Goal: Task Accomplishment & Management: Manage account settings

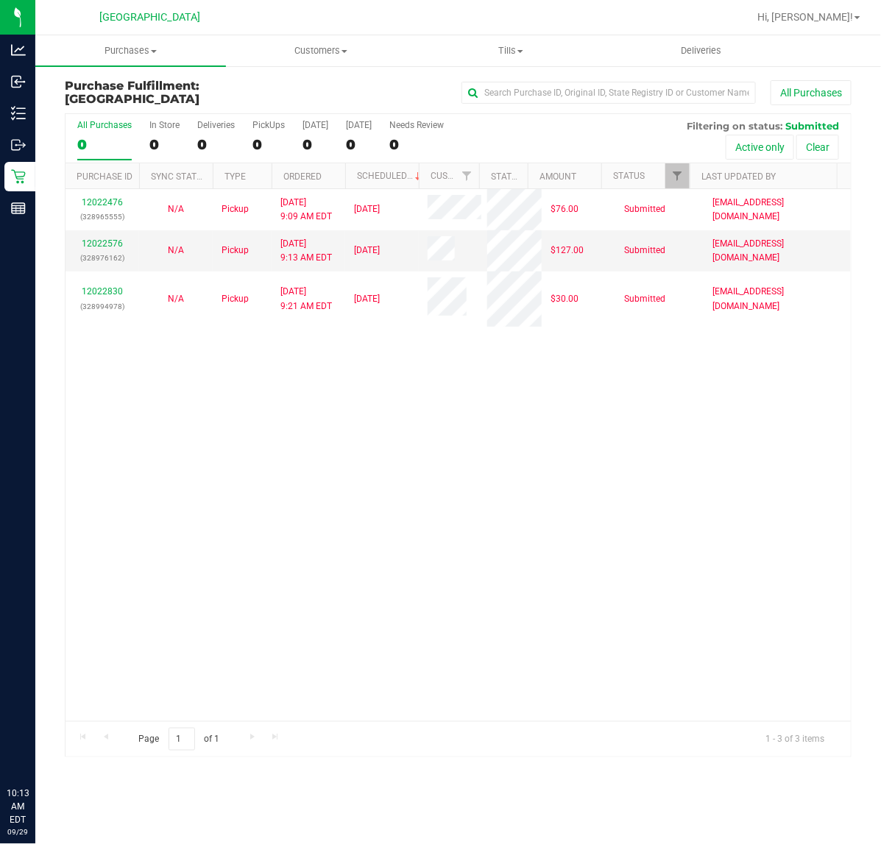
click at [424, 395] on div "12022476 (328965555) N/A Pickup [DATE] 9:09 AM EDT 9/29/2025 $76.00 Submitted […" at bounding box center [459, 455] width 786 height 532
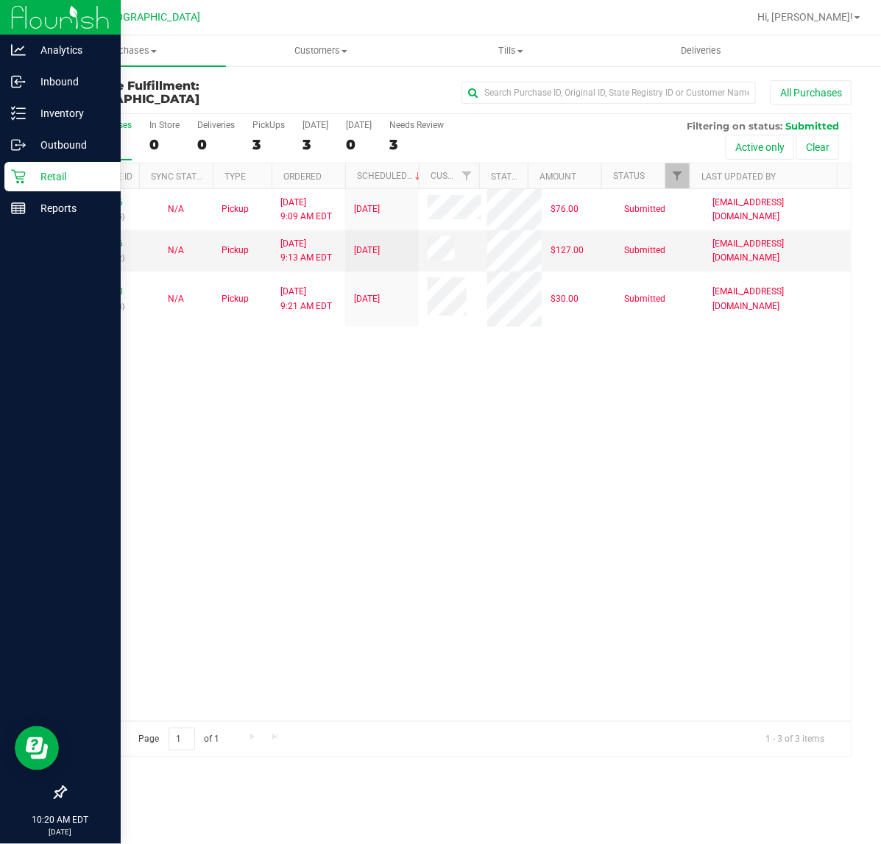
drag, startPoint x: 33, startPoint y: 329, endPoint x: 6, endPoint y: 332, distance: 27.4
click at [22, 329] on div at bounding box center [60, 502] width 121 height 554
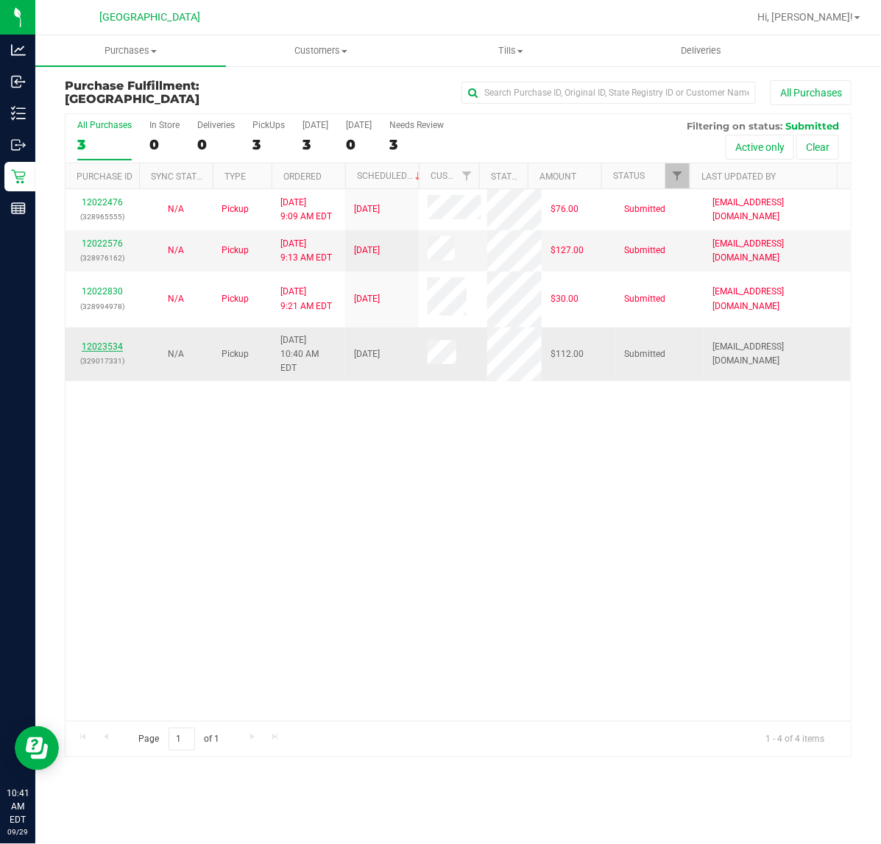
click at [85, 342] on link "12023534" at bounding box center [102, 347] width 41 height 10
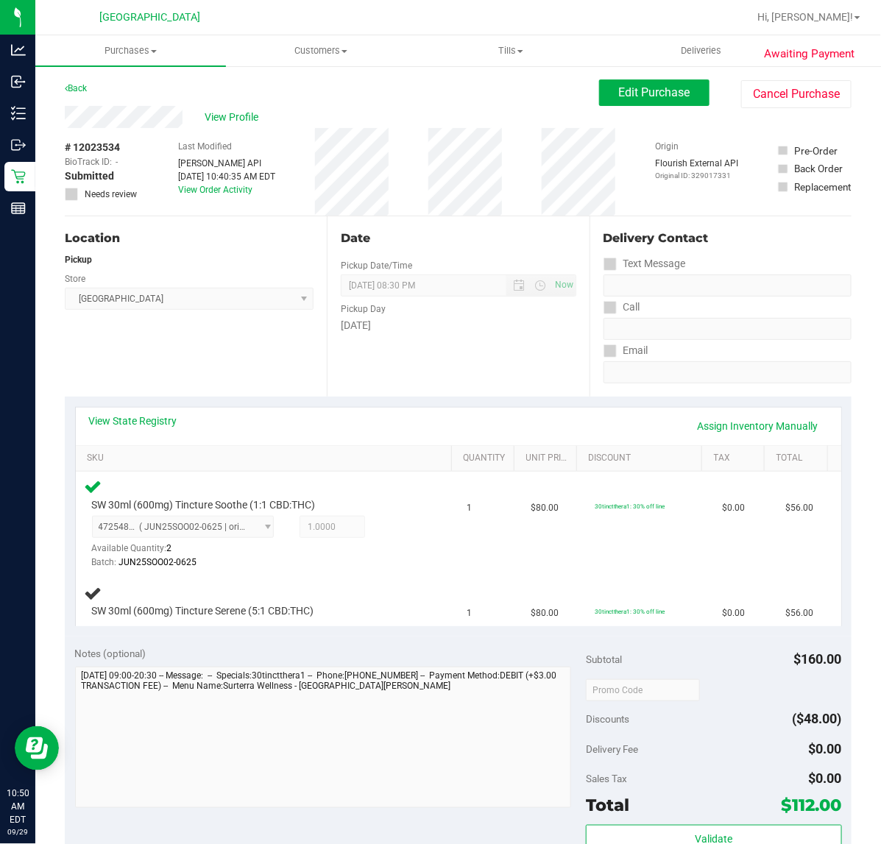
click at [200, 357] on div "Location Pickup Store [GEOGRAPHIC_DATA] WC Select Store [PERSON_NAME][GEOGRAPHI…" at bounding box center [196, 306] width 262 height 180
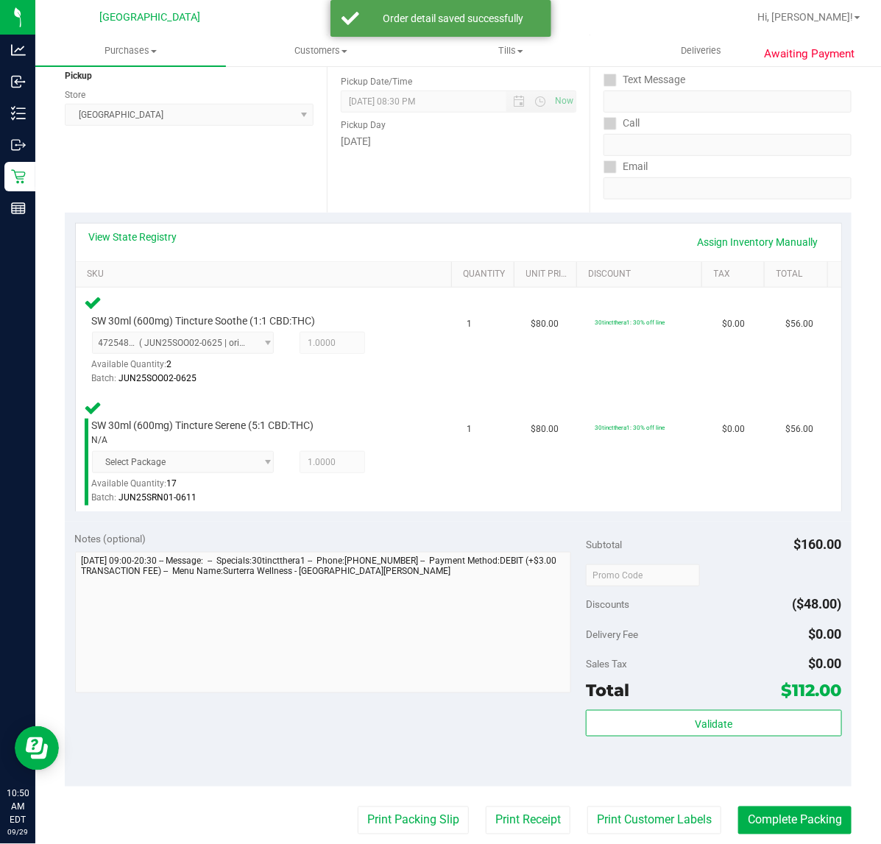
scroll to position [368, 0]
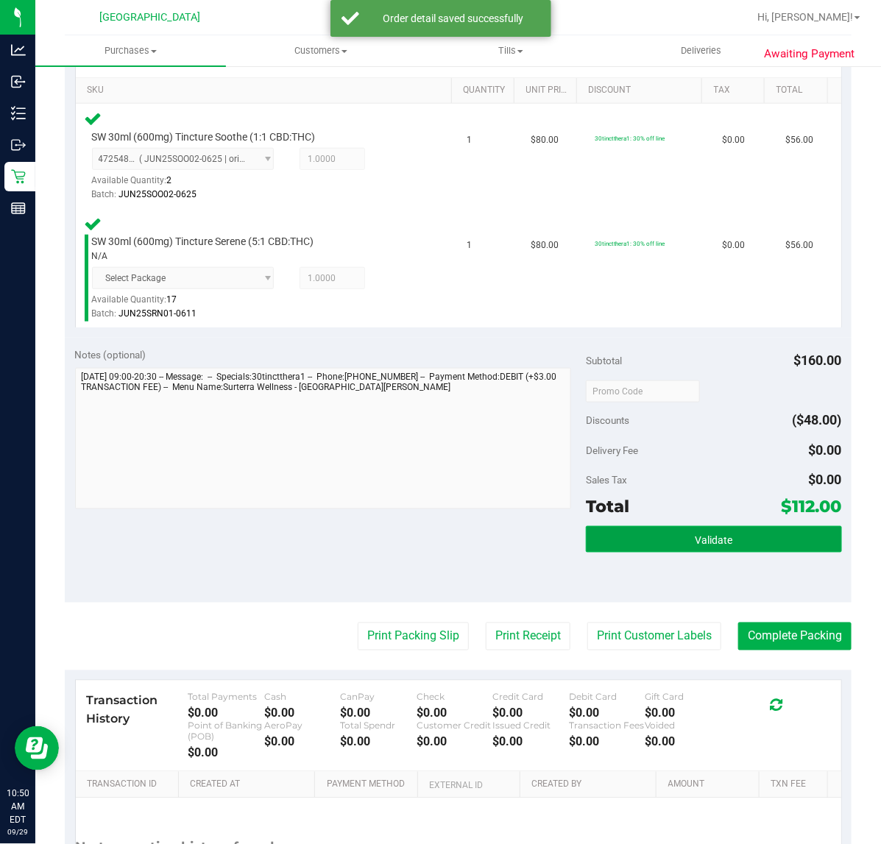
click at [644, 532] on button "Validate" at bounding box center [713, 539] width 255 height 27
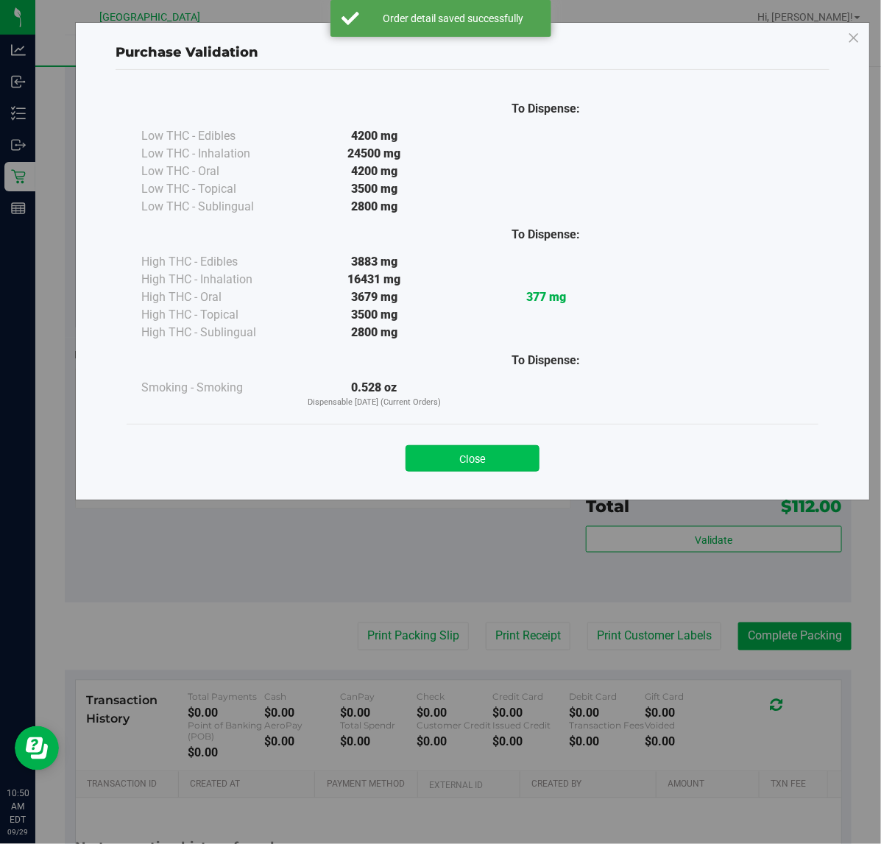
click at [490, 450] on button "Close" at bounding box center [473, 458] width 134 height 27
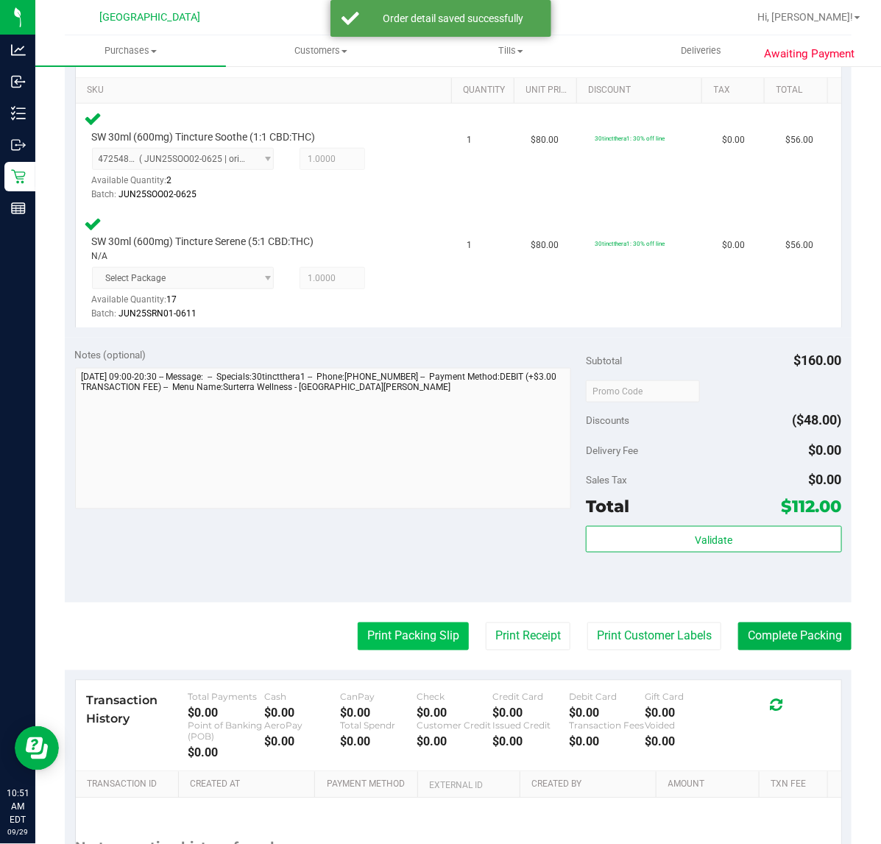
click at [426, 641] on button "Print Packing Slip" at bounding box center [413, 637] width 111 height 28
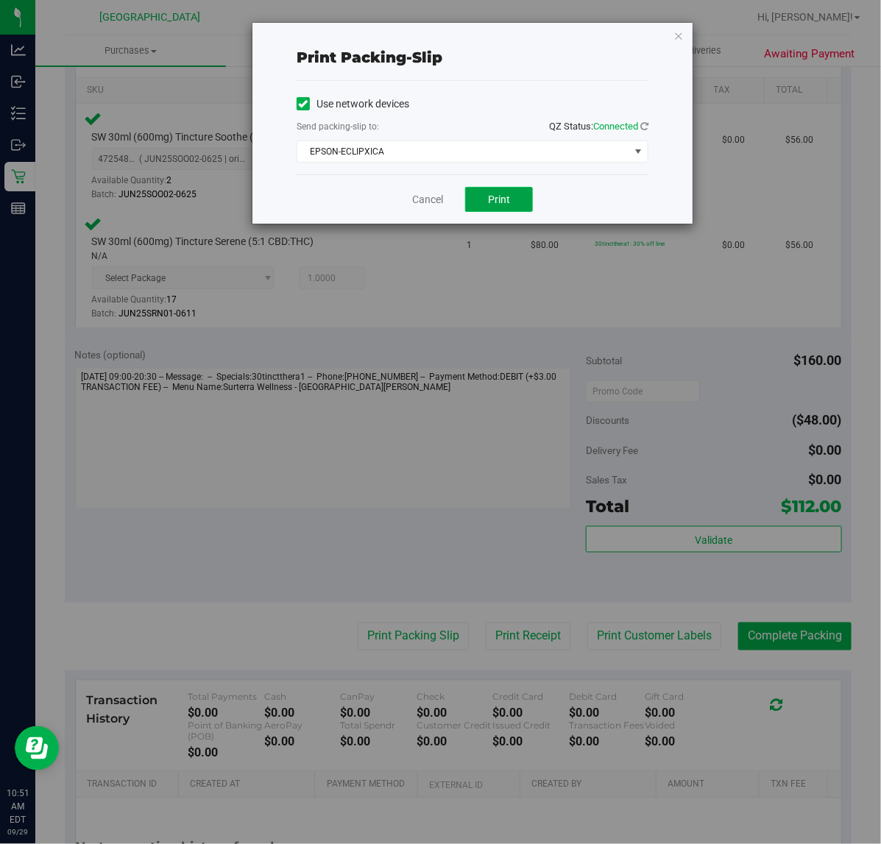
click at [501, 205] on span "Print" at bounding box center [499, 200] width 22 height 12
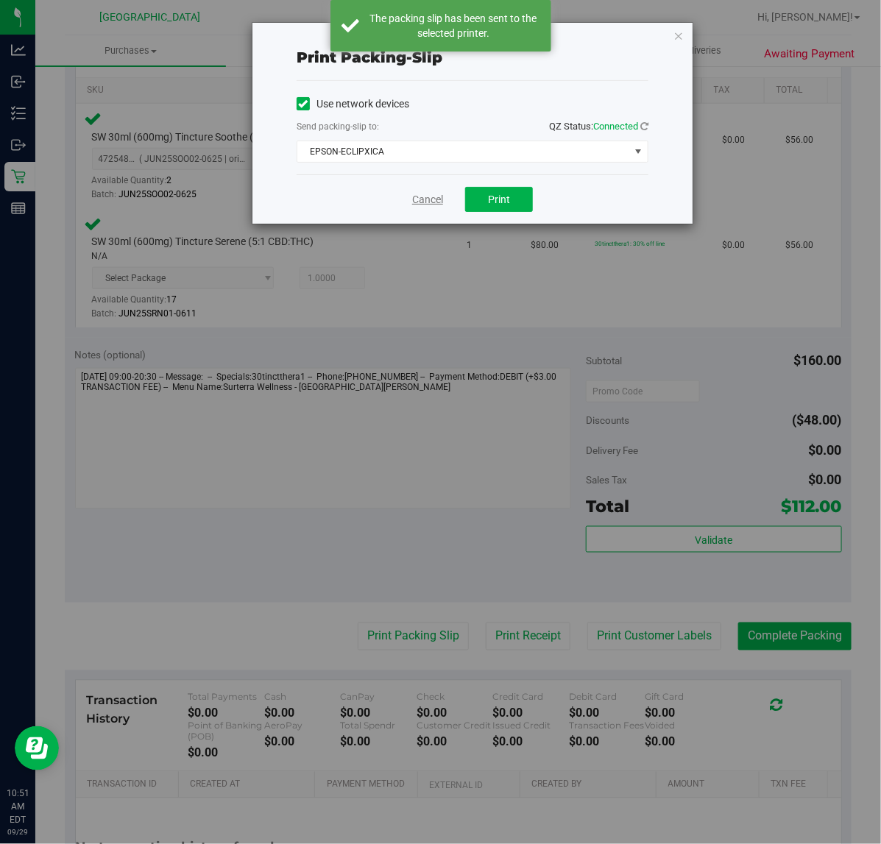
click at [423, 207] on link "Cancel" at bounding box center [427, 199] width 31 height 15
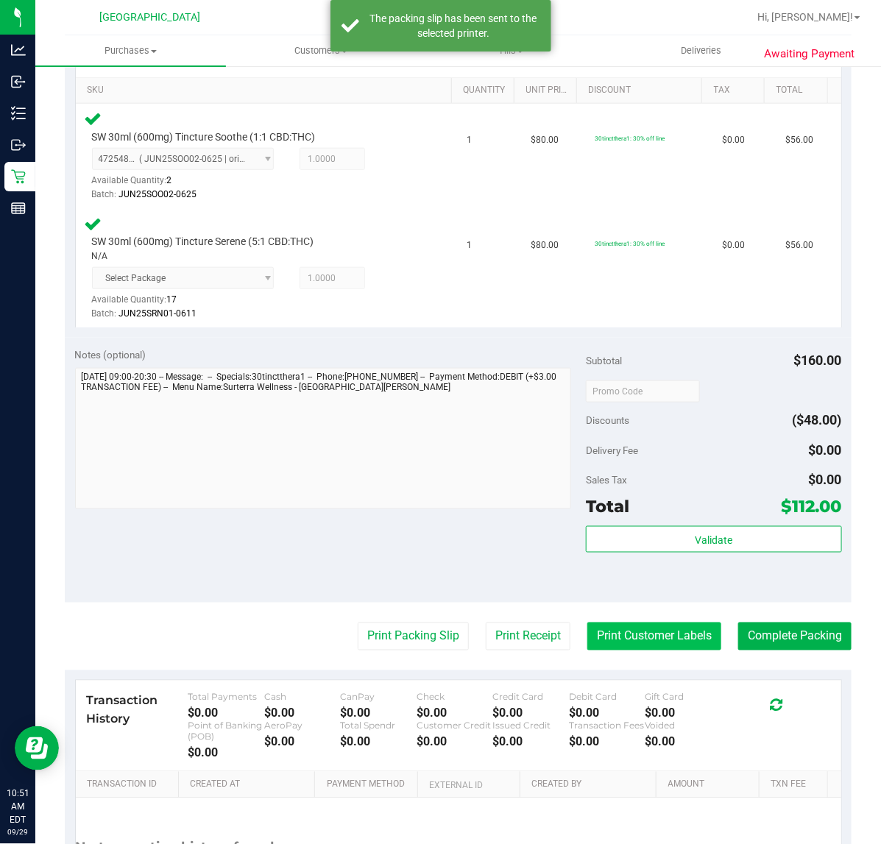
click at [616, 632] on button "Print Customer Labels" at bounding box center [655, 637] width 134 height 28
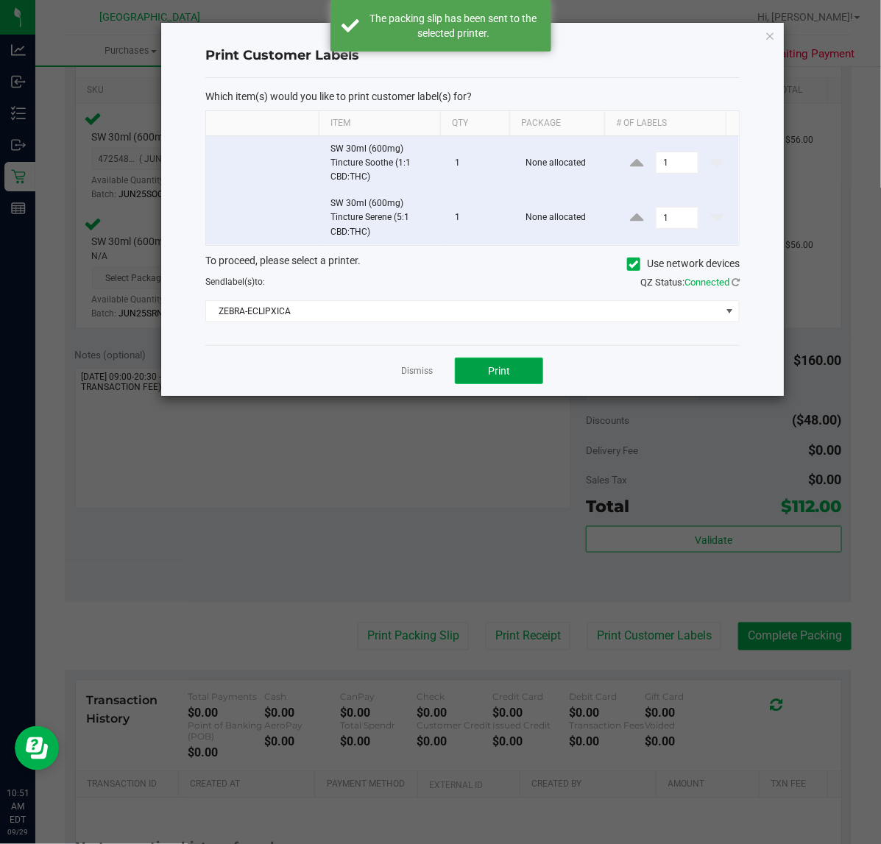
click at [487, 384] on button "Print" at bounding box center [499, 371] width 88 height 27
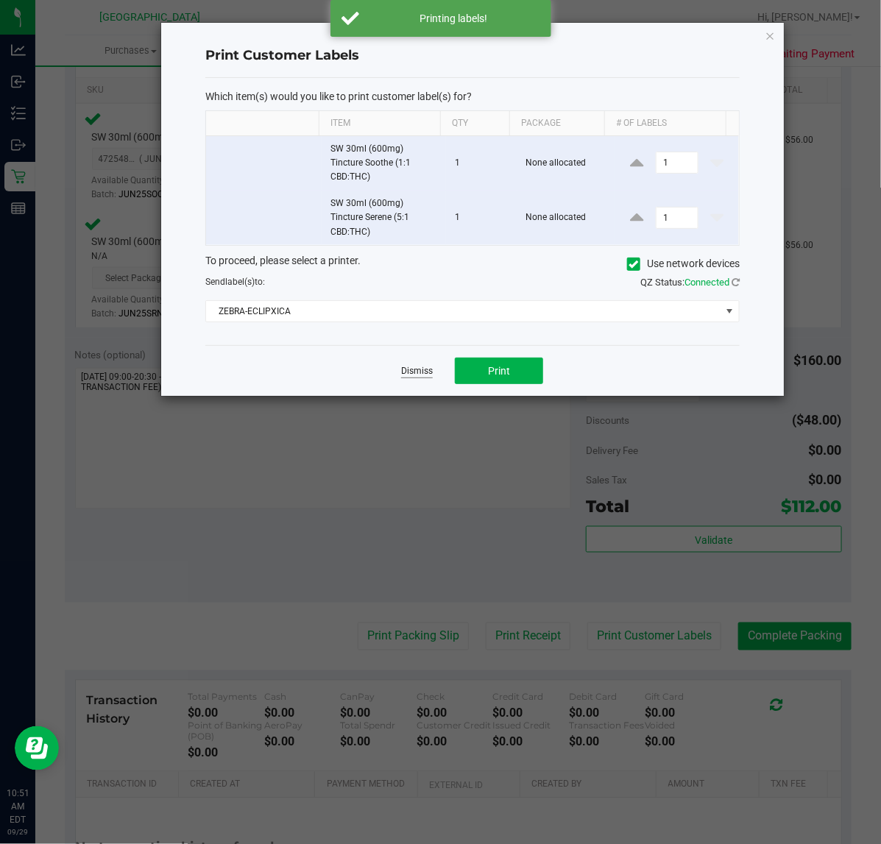
click at [426, 378] on link "Dismiss" at bounding box center [417, 371] width 32 height 13
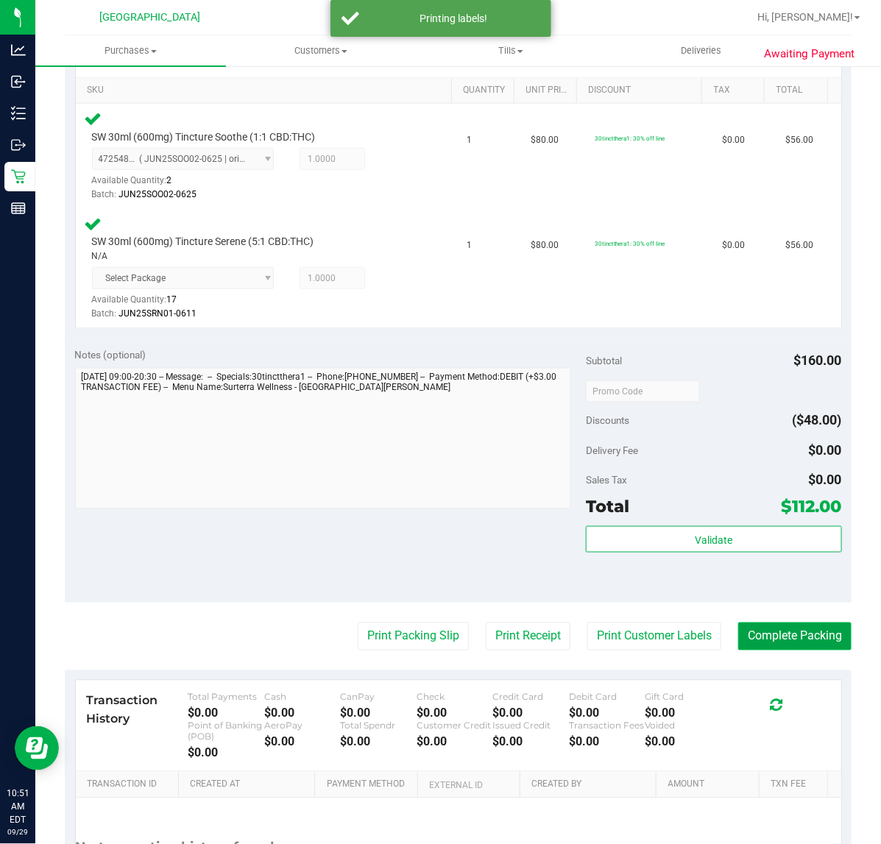
click at [788, 632] on button "Complete Packing" at bounding box center [794, 637] width 113 height 28
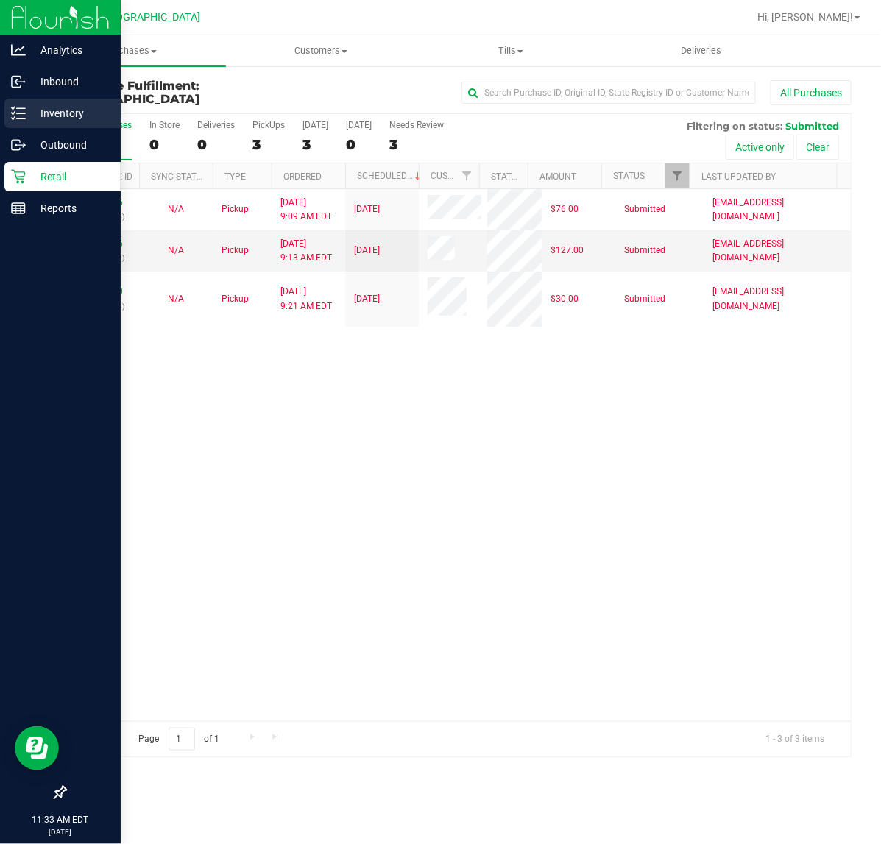
click at [31, 109] on p "Inventory" at bounding box center [70, 114] width 88 height 18
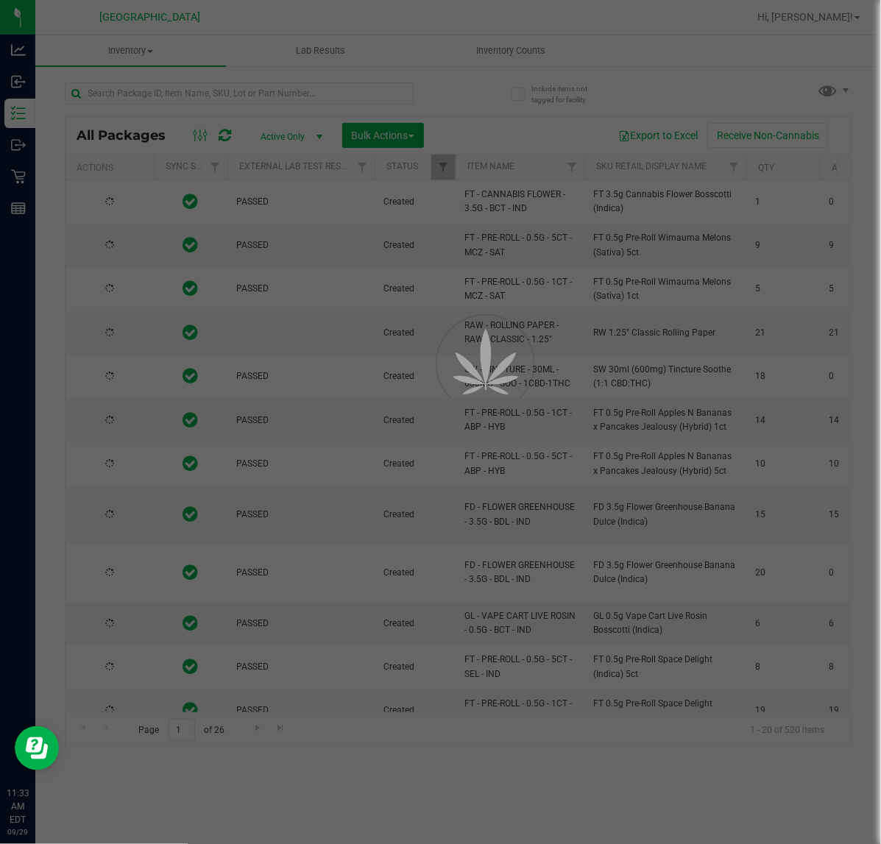
click at [179, 90] on div at bounding box center [440, 422] width 881 height 844
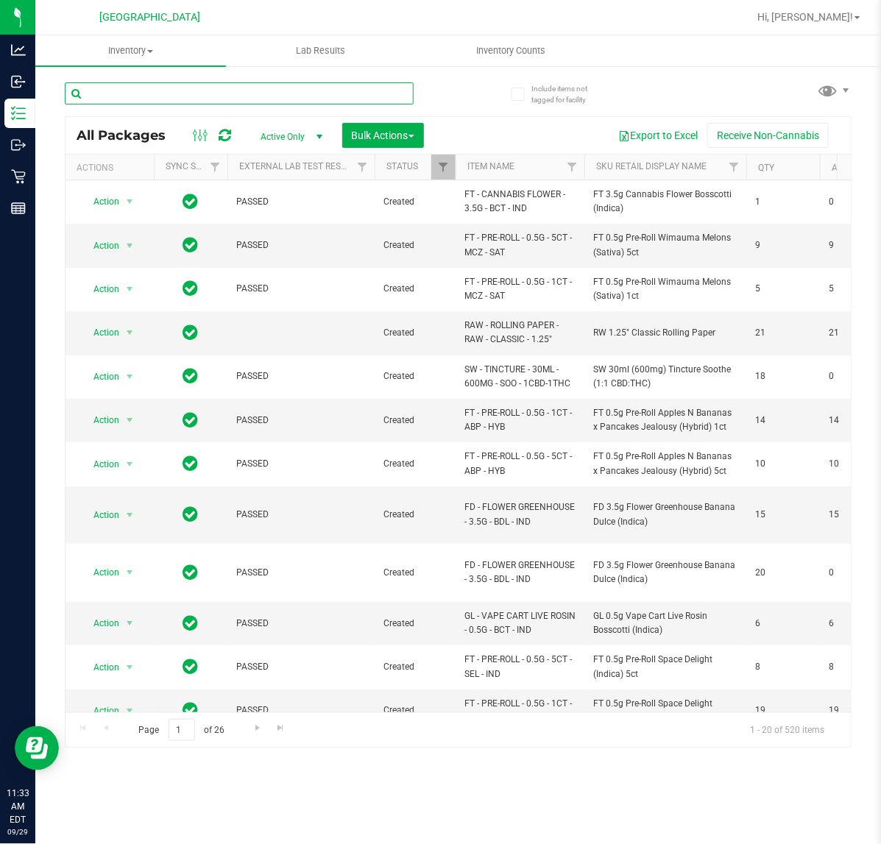
click at [179, 90] on input "text" at bounding box center [239, 93] width 349 height 22
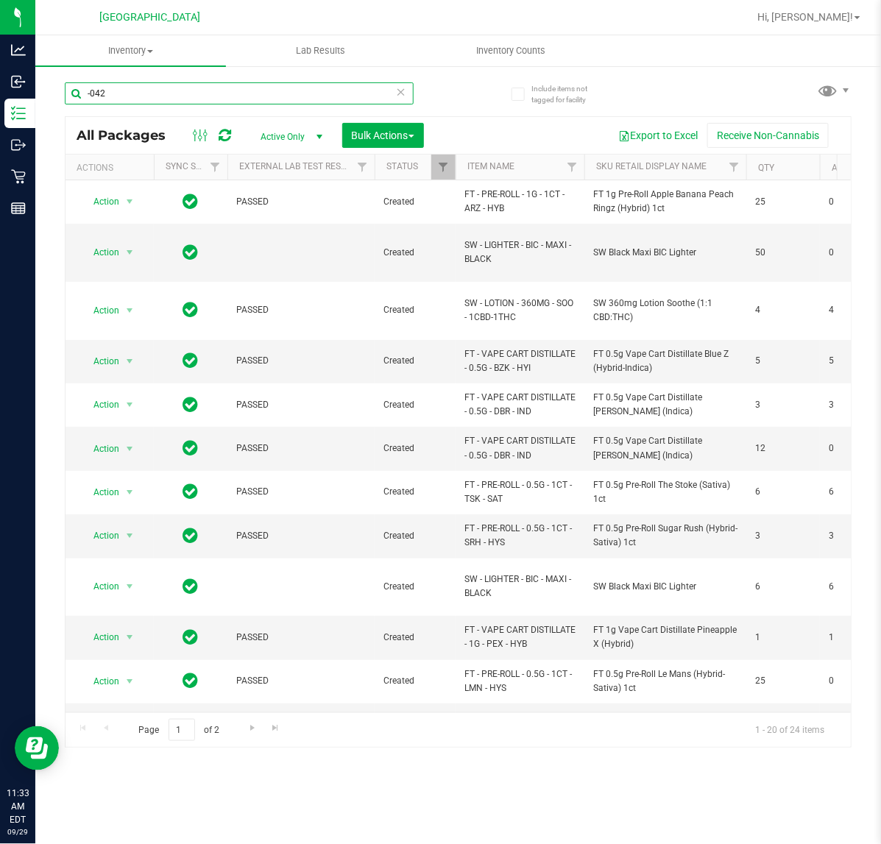
click at [201, 90] on input "-042" at bounding box center [239, 93] width 349 height 22
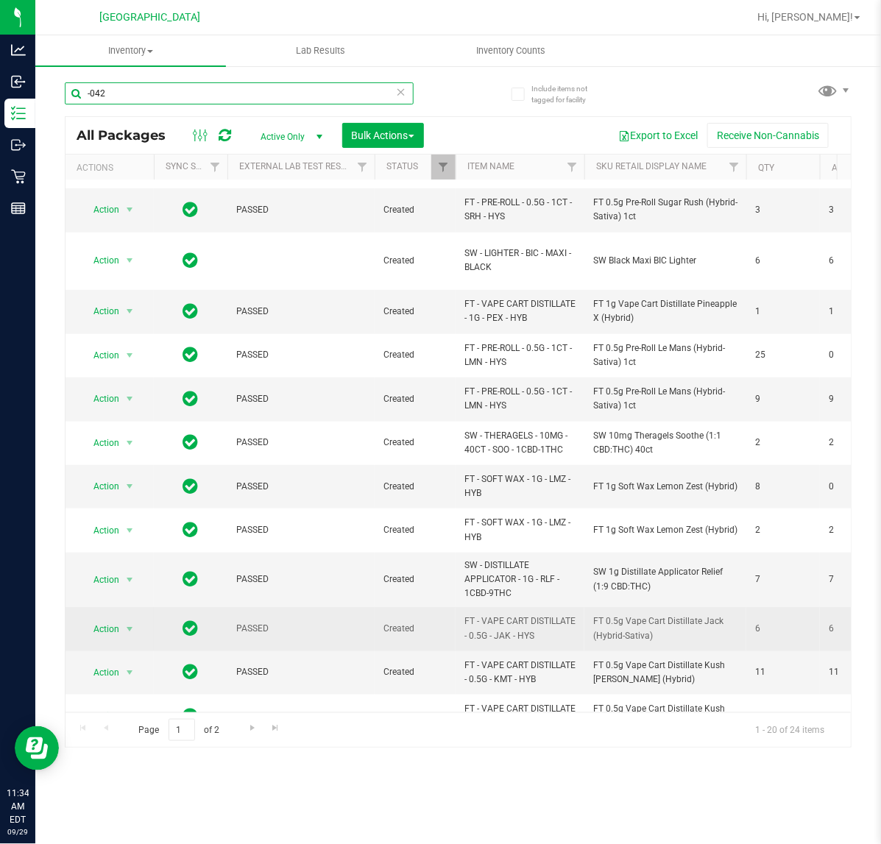
scroll to position [368, 0]
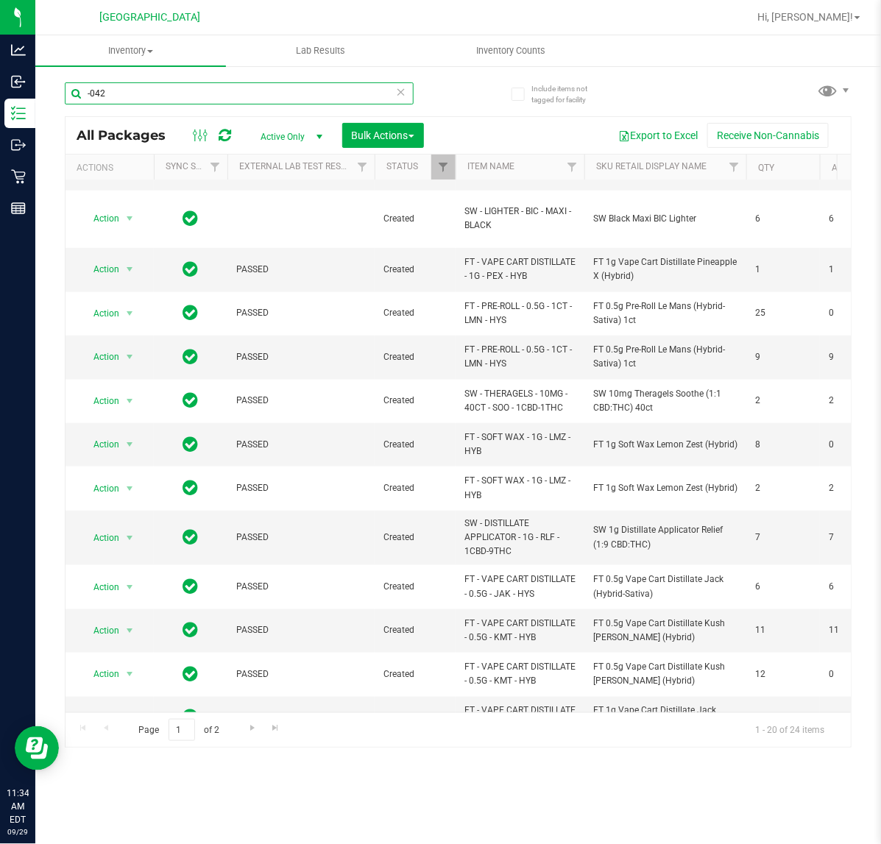
click at [191, 102] on input "-042" at bounding box center [239, 93] width 349 height 22
type input "3529534330508112"
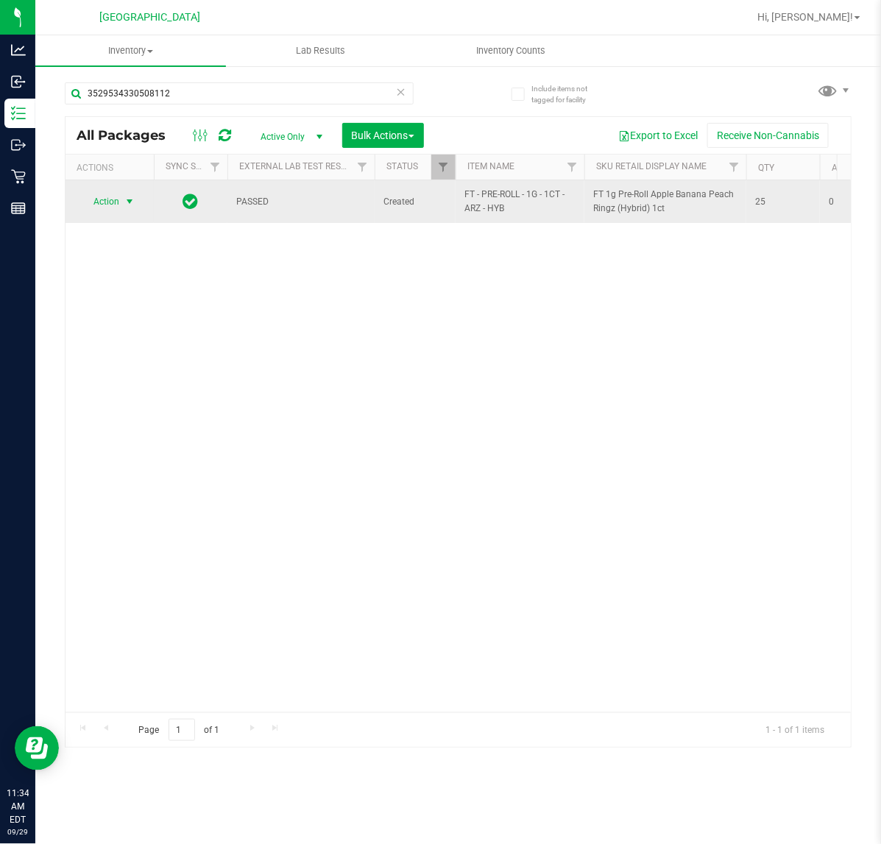
click at [113, 202] on span "Action" at bounding box center [100, 201] width 40 height 21
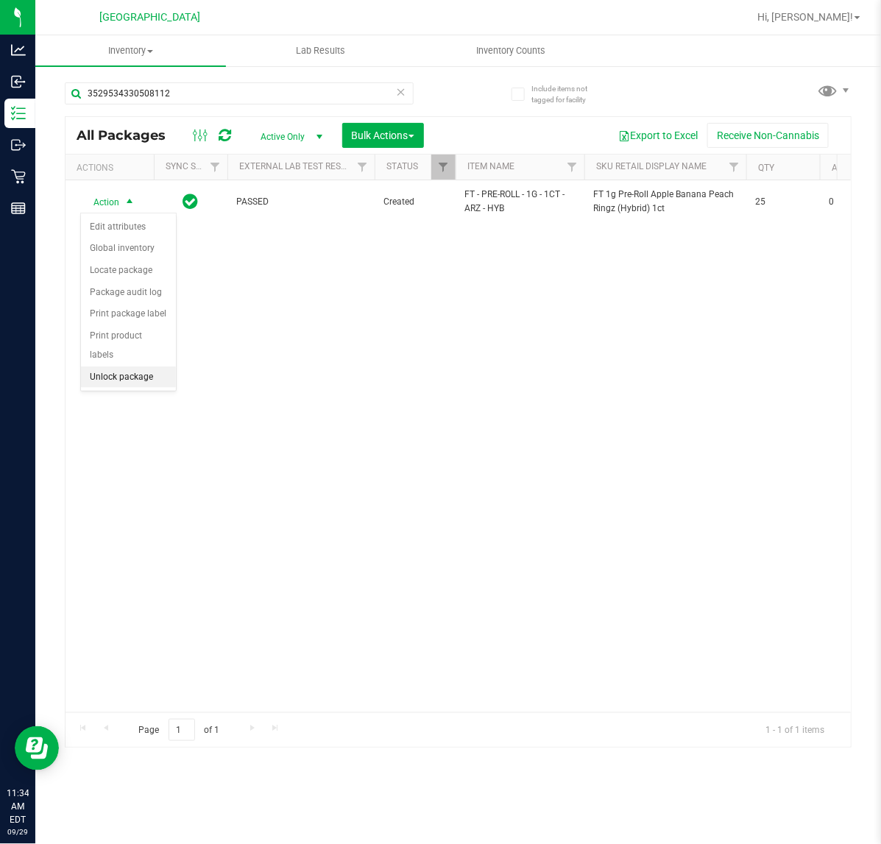
click at [153, 368] on li "Unlock package" at bounding box center [128, 378] width 95 height 22
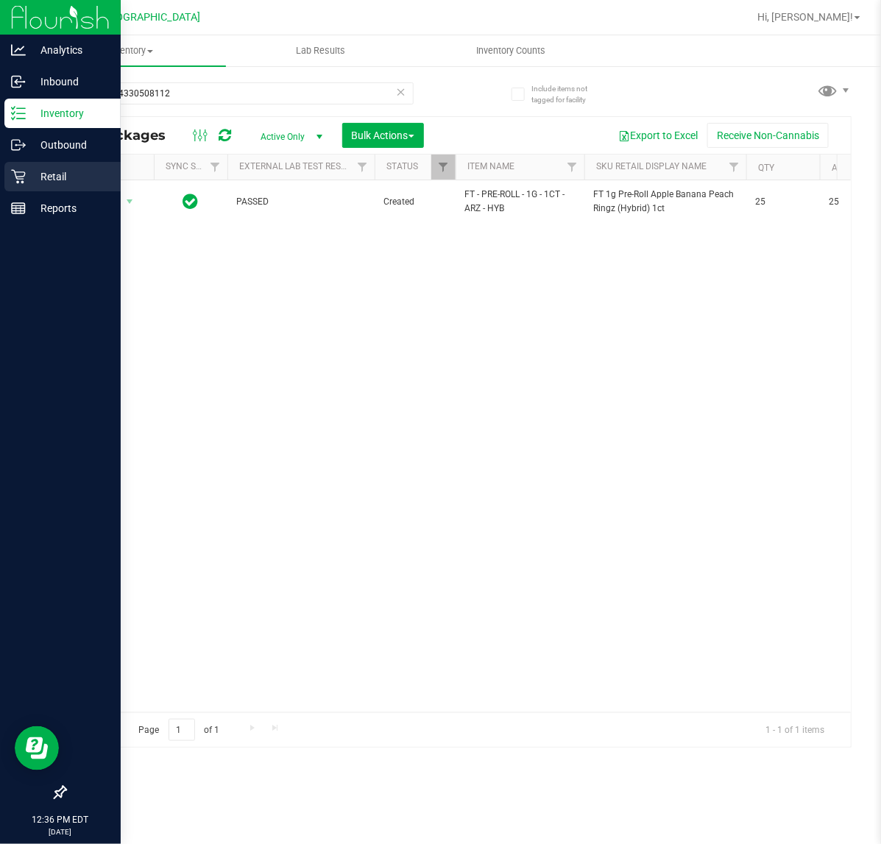
click at [27, 177] on p "Retail" at bounding box center [70, 177] width 88 height 18
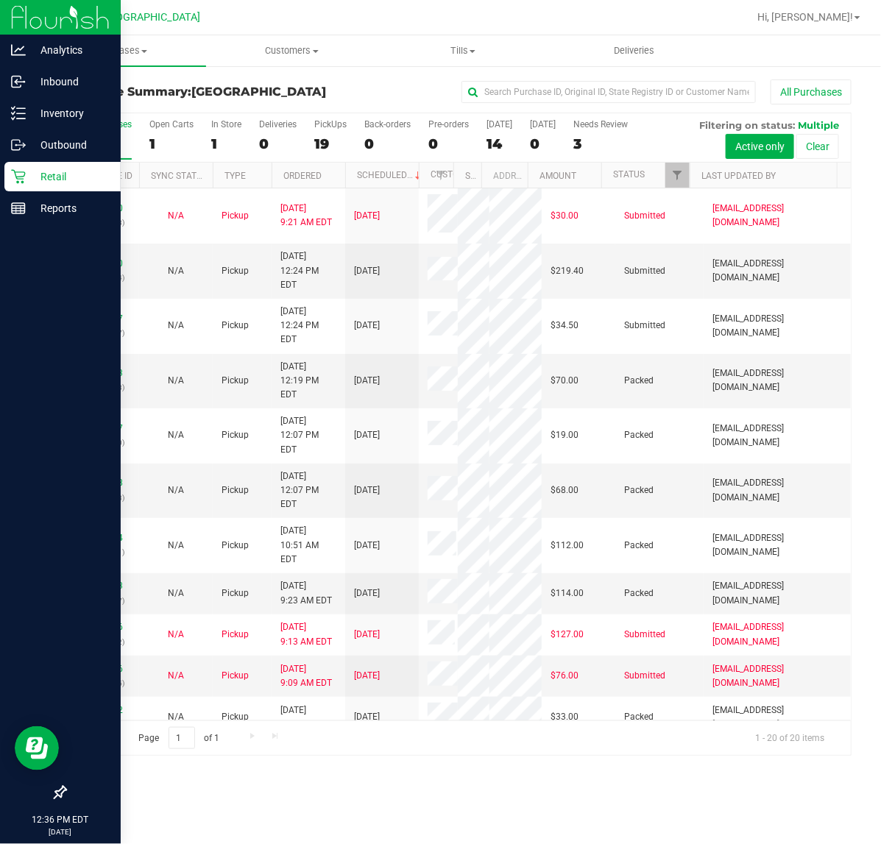
click at [71, 169] on p "Retail" at bounding box center [70, 177] width 88 height 18
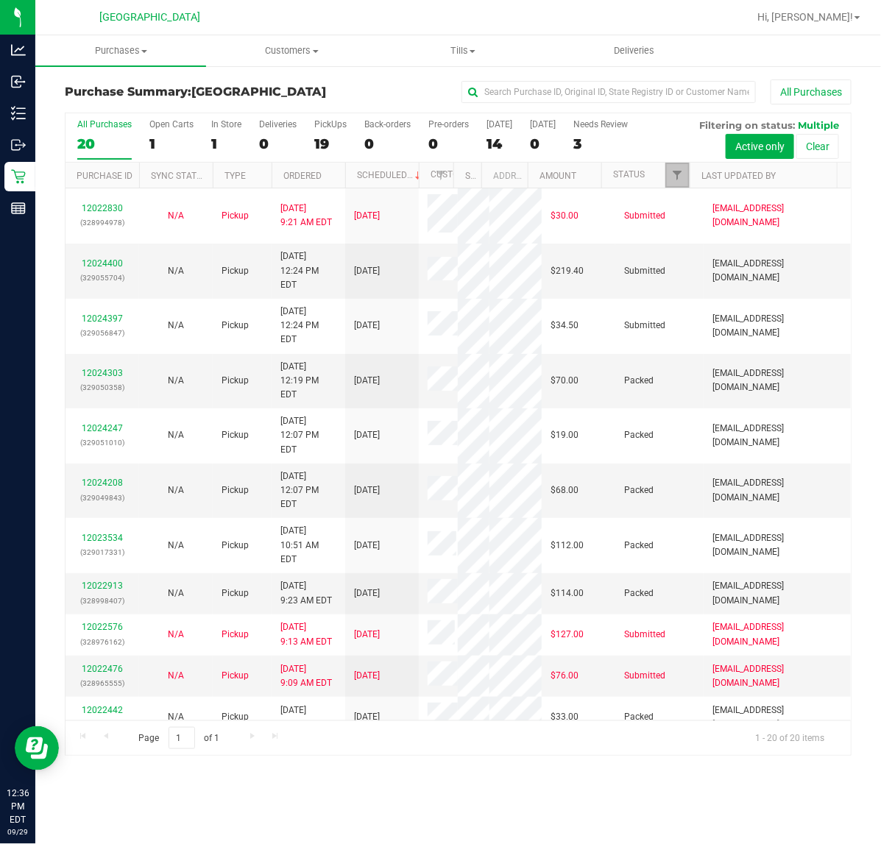
click at [685, 180] on link "Filter" at bounding box center [678, 175] width 24 height 25
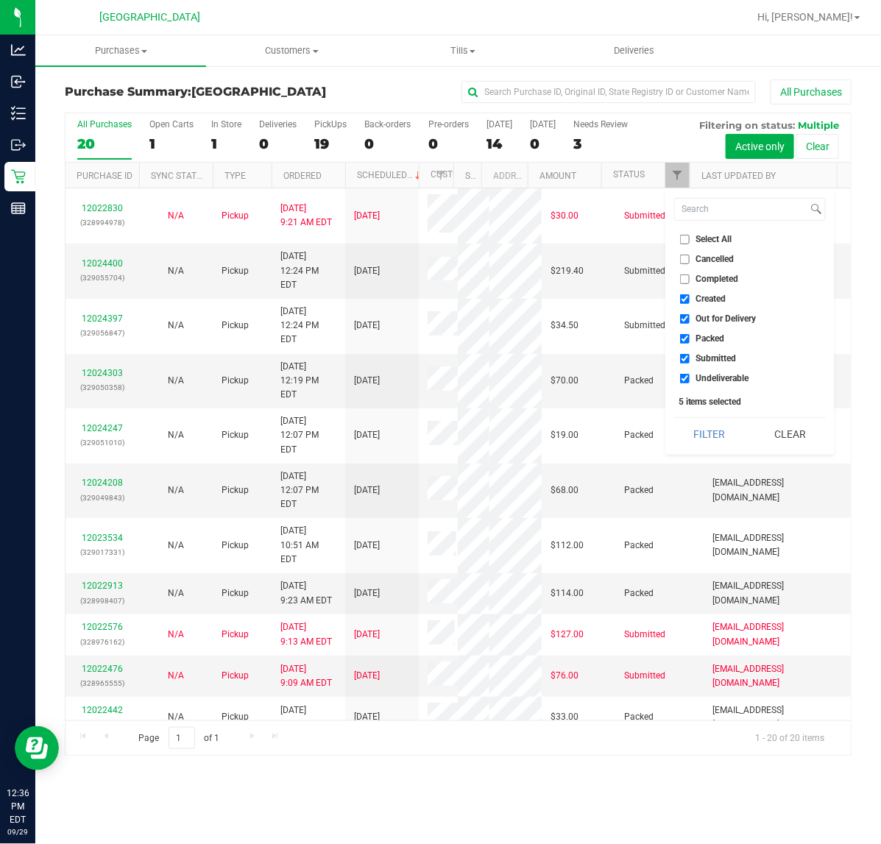
click at [683, 295] on input "Created" at bounding box center [685, 300] width 10 height 10
checkbox input "false"
click at [683, 314] on li "Out for Delivery" at bounding box center [750, 318] width 152 height 15
click at [689, 315] on input "Out for Delivery" at bounding box center [685, 319] width 10 height 10
checkbox input "false"
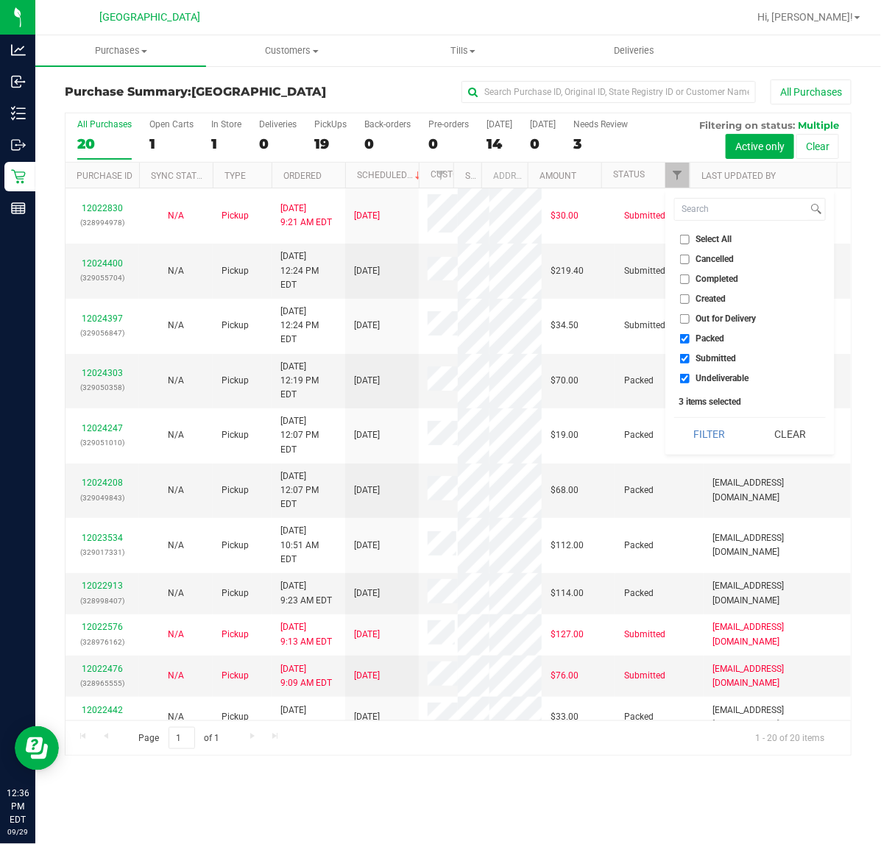
click at [688, 336] on input "Packed" at bounding box center [685, 339] width 10 height 10
checkbox input "false"
click at [685, 379] on input "Undeliverable" at bounding box center [685, 379] width 10 height 10
checkbox input "false"
click at [702, 425] on button "Filter" at bounding box center [709, 434] width 71 height 32
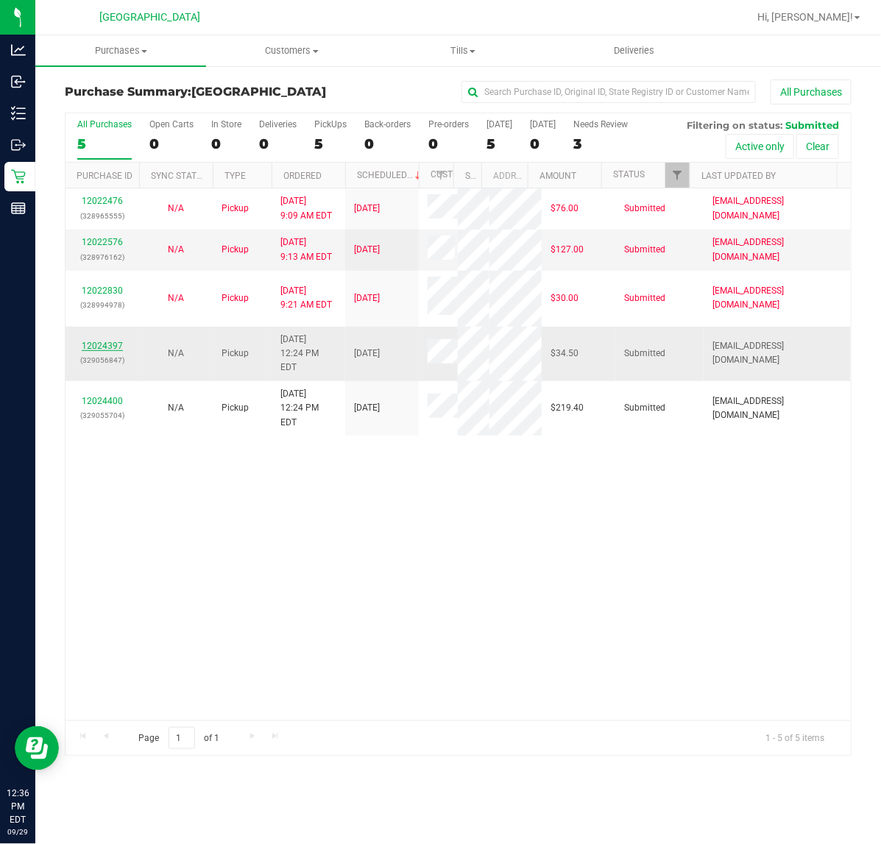
click at [98, 351] on link "12024397" at bounding box center [102, 346] width 41 height 10
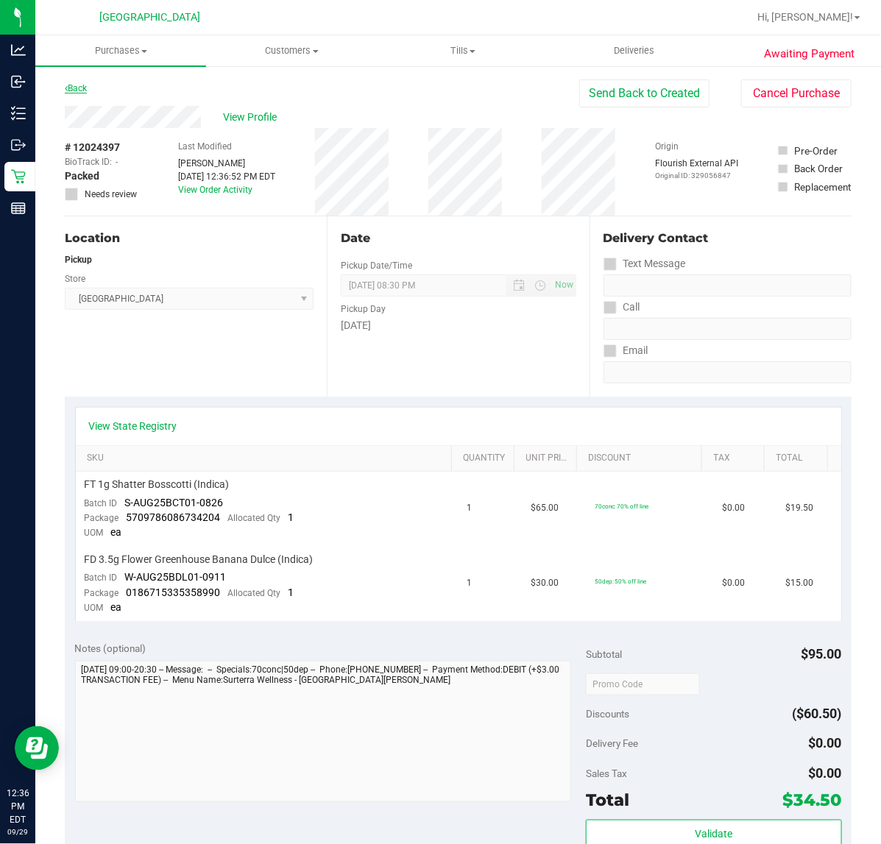
click at [75, 85] on link "Back" at bounding box center [76, 88] width 22 height 10
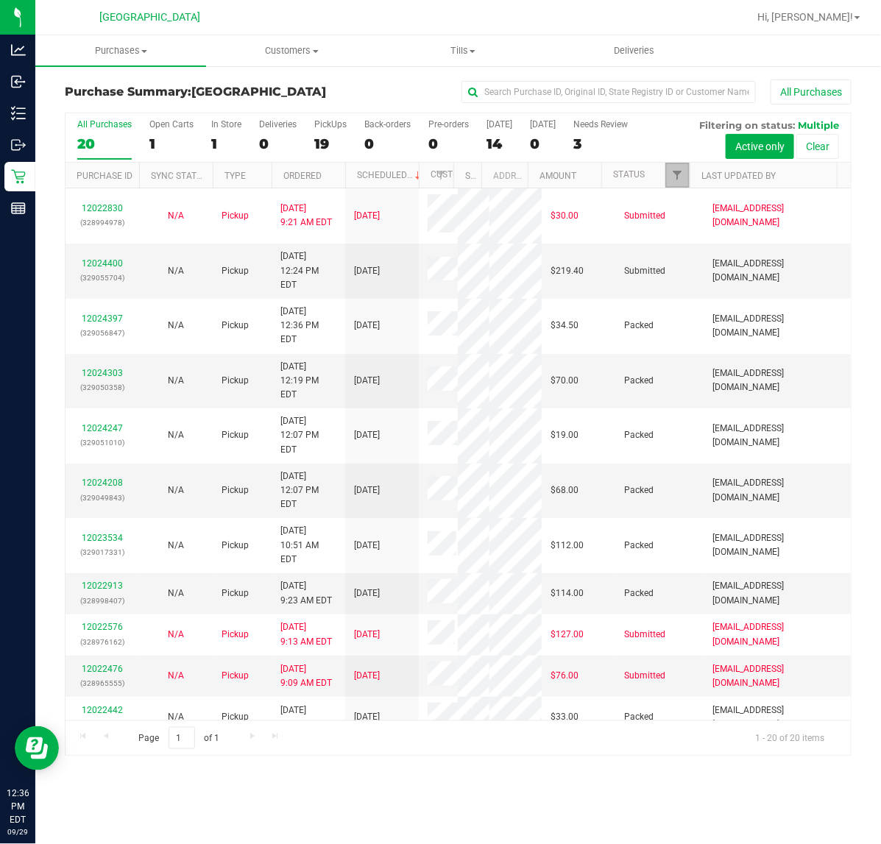
click at [678, 174] on span "Filter" at bounding box center [677, 175] width 12 height 12
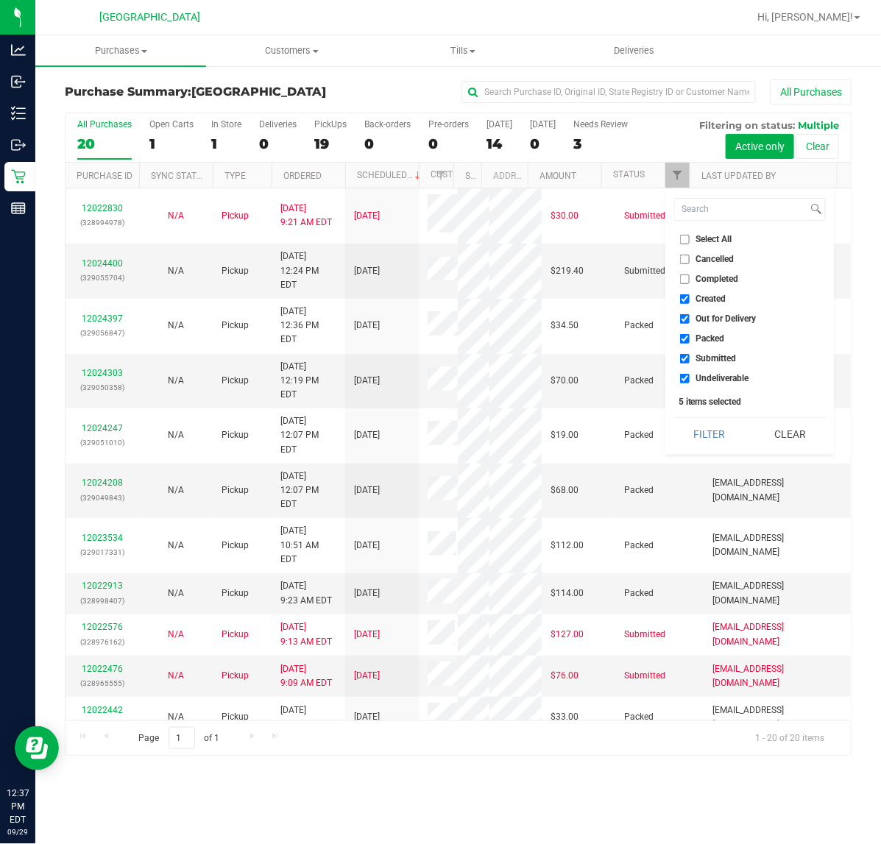
click at [685, 300] on input "Created" at bounding box center [685, 300] width 10 height 10
checkbox input "false"
click at [683, 322] on input "Out for Delivery" at bounding box center [685, 319] width 10 height 10
checkbox input "false"
click at [688, 336] on input "Packed" at bounding box center [685, 339] width 10 height 10
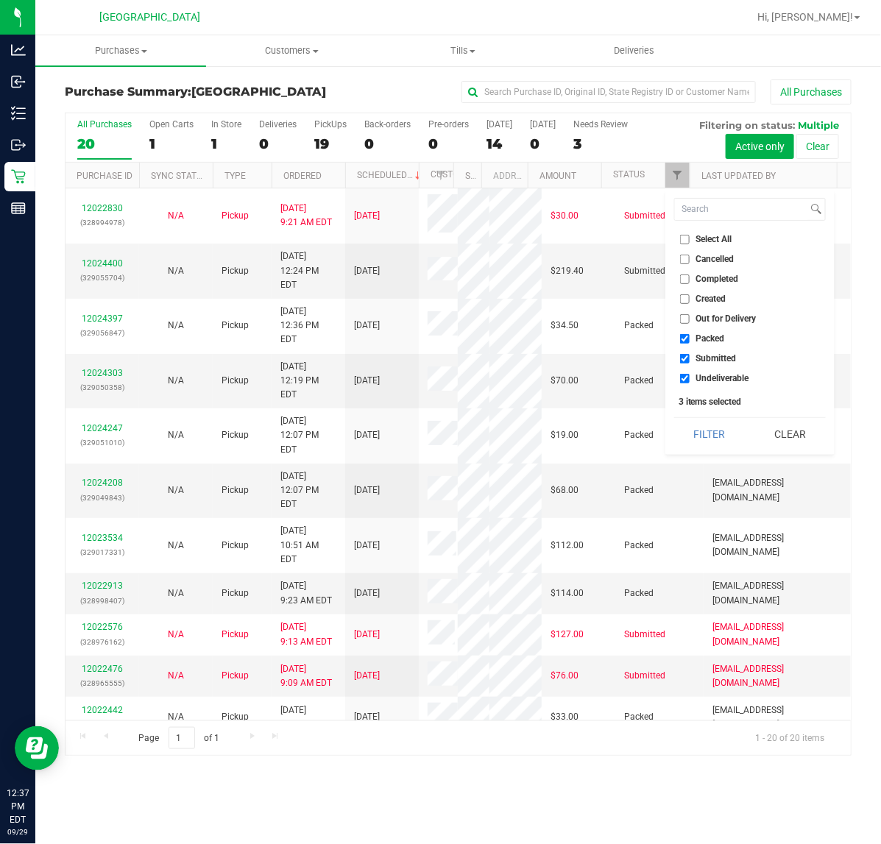
checkbox input "false"
click at [683, 380] on input "Undeliverable" at bounding box center [685, 379] width 10 height 10
checkbox input "false"
click at [686, 432] on button "Filter" at bounding box center [709, 434] width 71 height 32
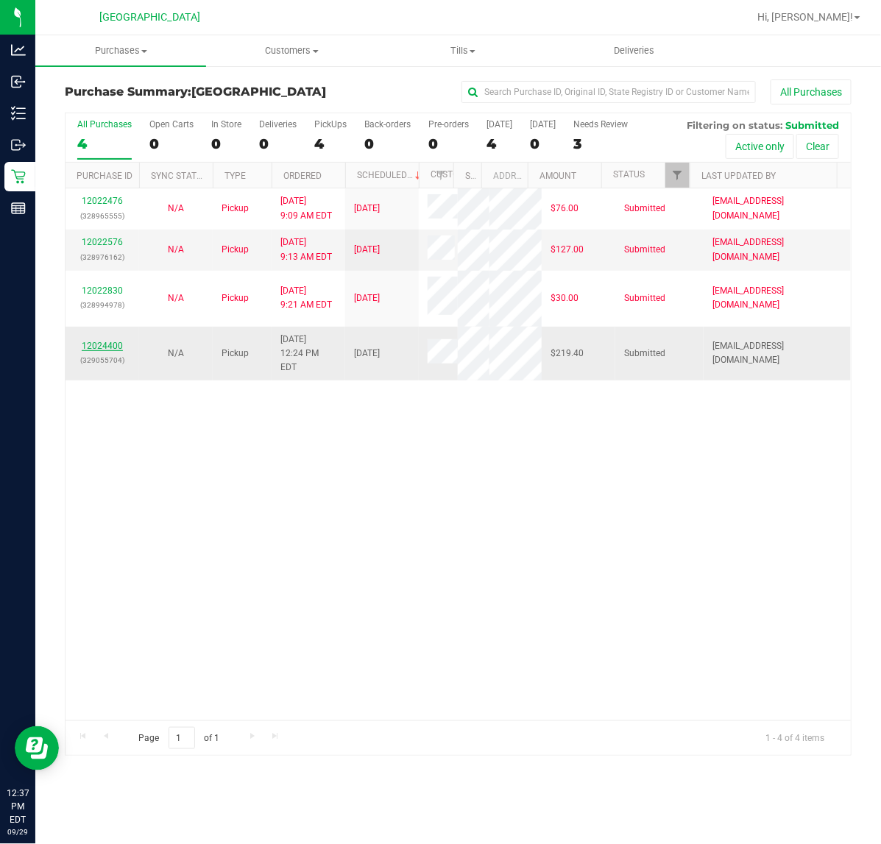
click at [116, 351] on link "12024400" at bounding box center [102, 346] width 41 height 10
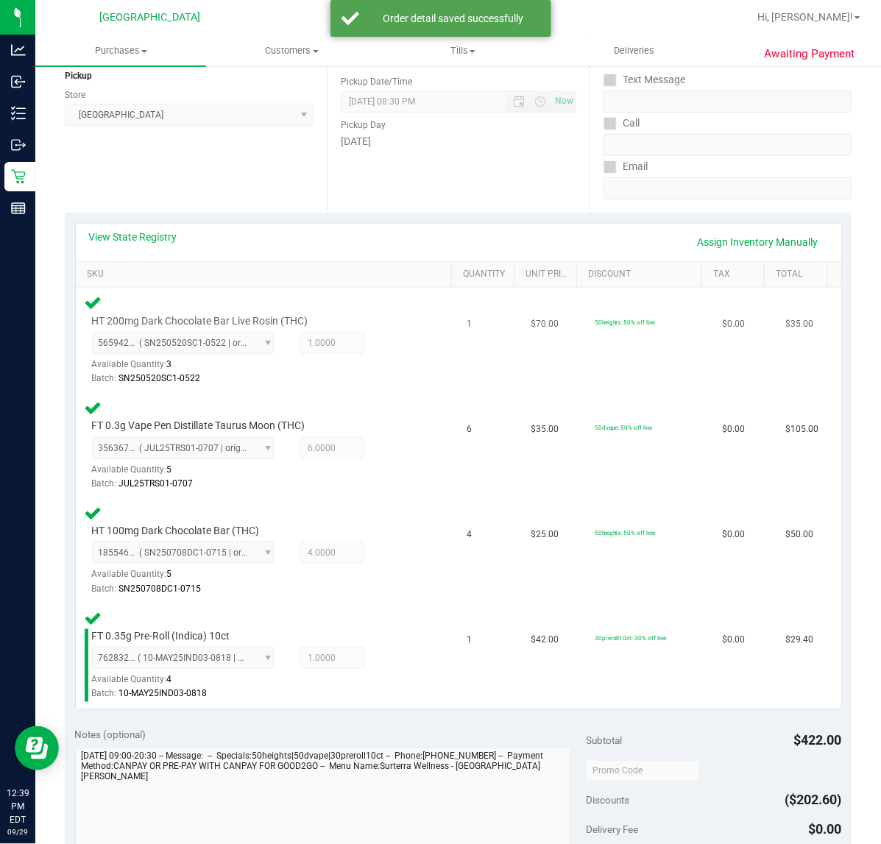
scroll to position [368, 0]
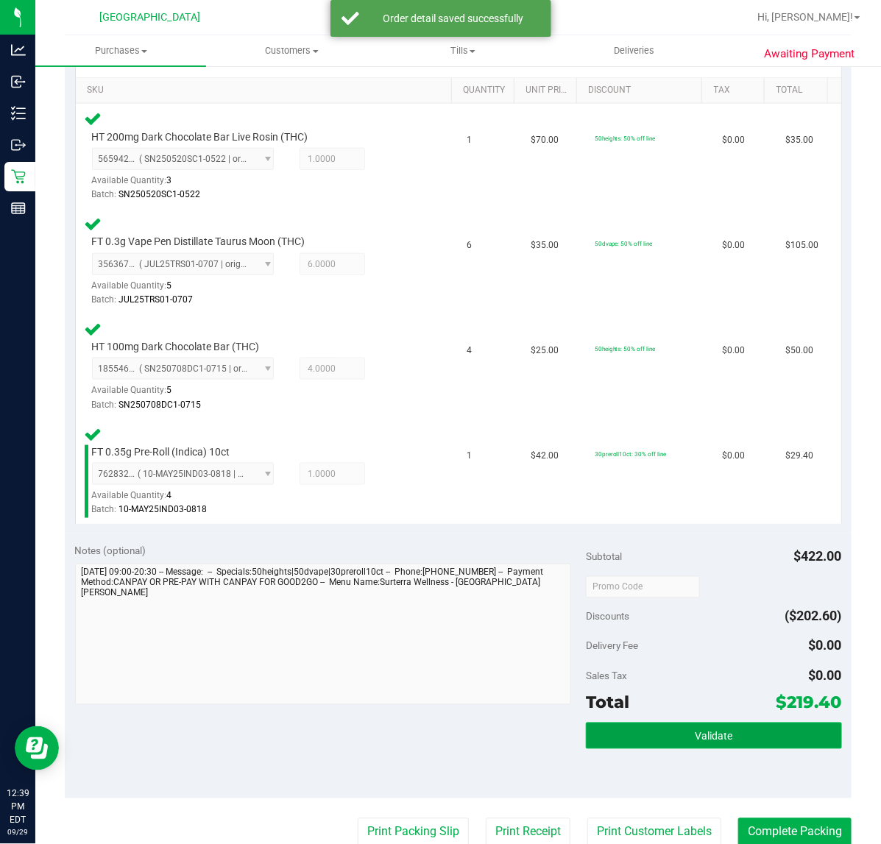
click at [696, 738] on span "Validate" at bounding box center [714, 737] width 38 height 12
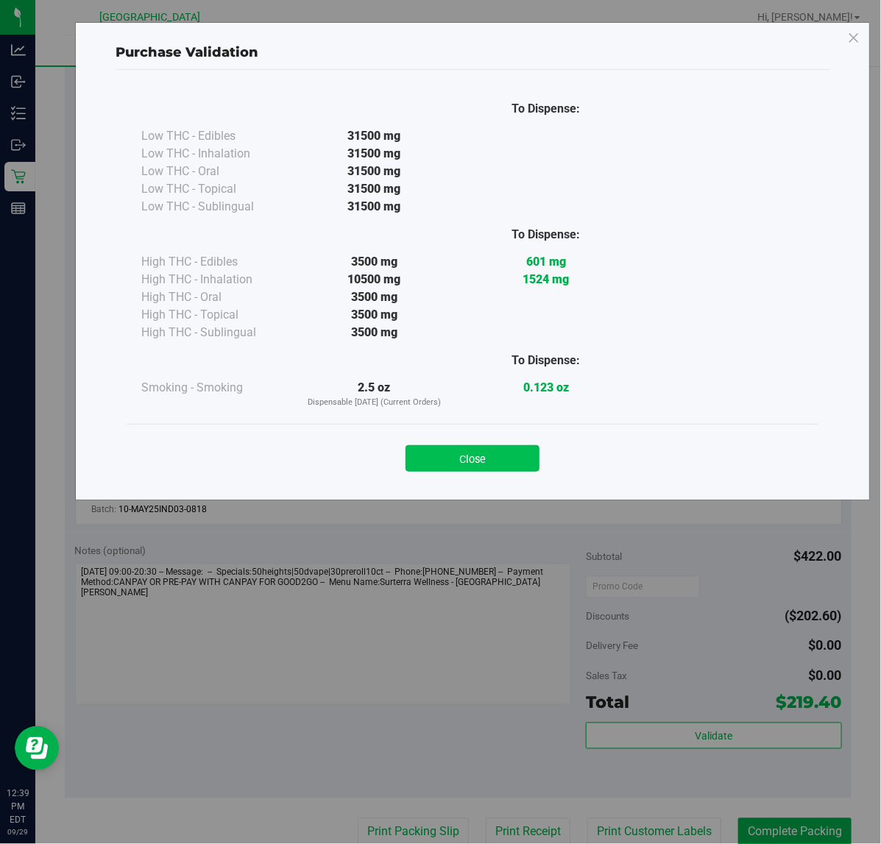
click at [504, 466] on button "Close" at bounding box center [473, 458] width 134 height 27
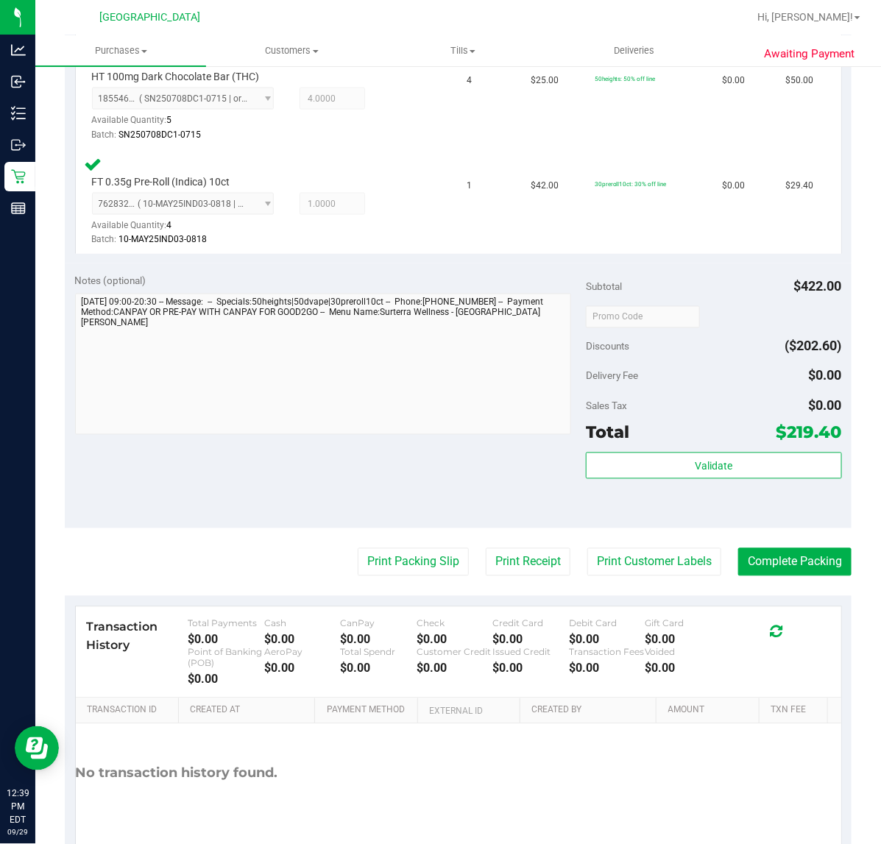
scroll to position [644, 0]
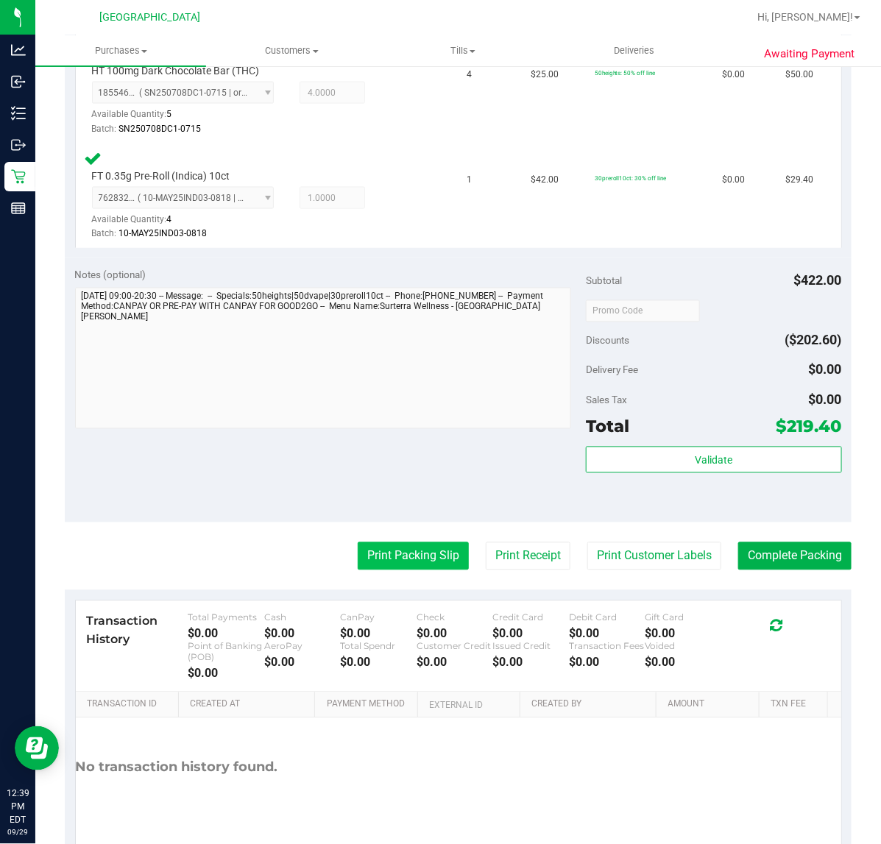
click at [394, 549] on button "Print Packing Slip" at bounding box center [413, 557] width 111 height 28
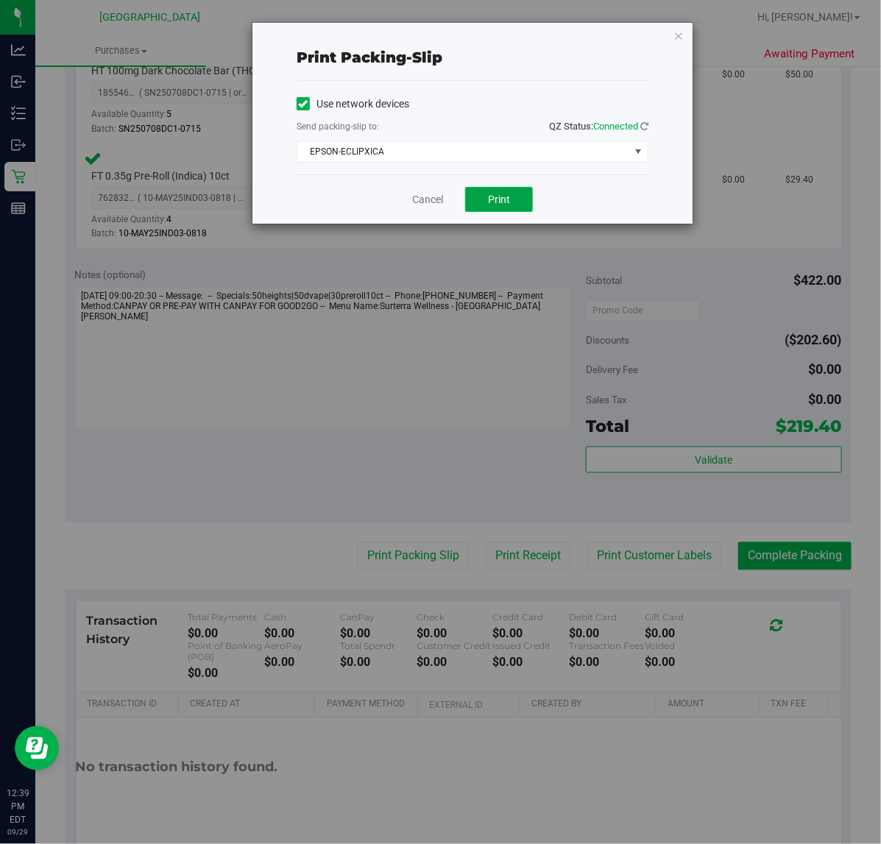
click at [521, 204] on button "Print" at bounding box center [499, 199] width 68 height 25
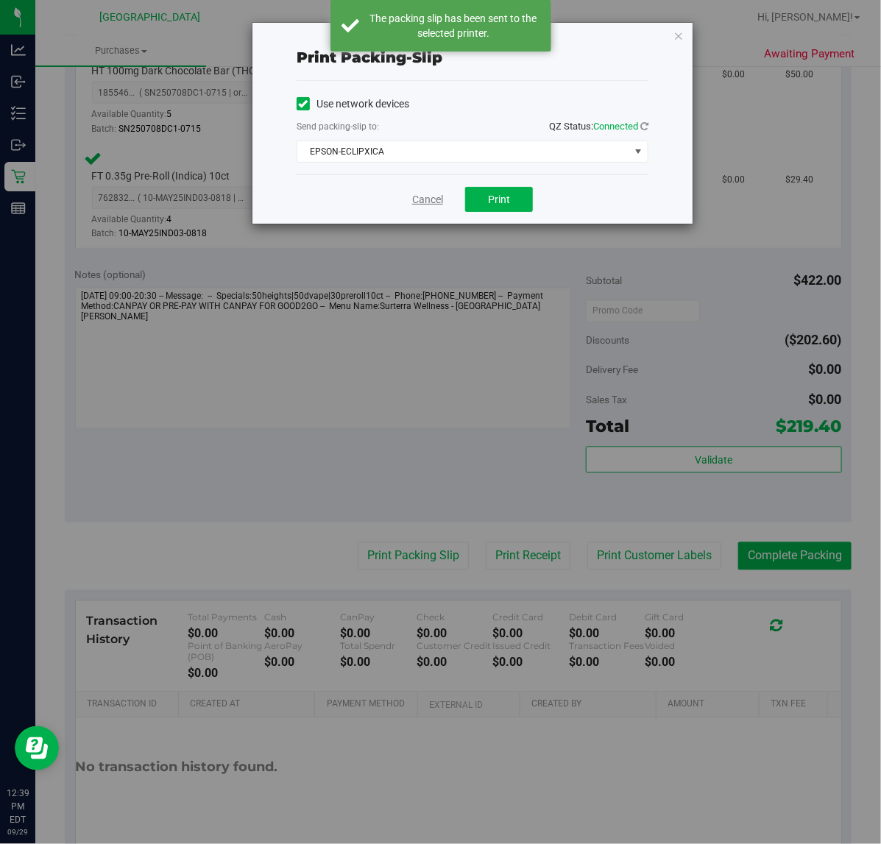
click at [418, 202] on link "Cancel" at bounding box center [427, 199] width 31 height 15
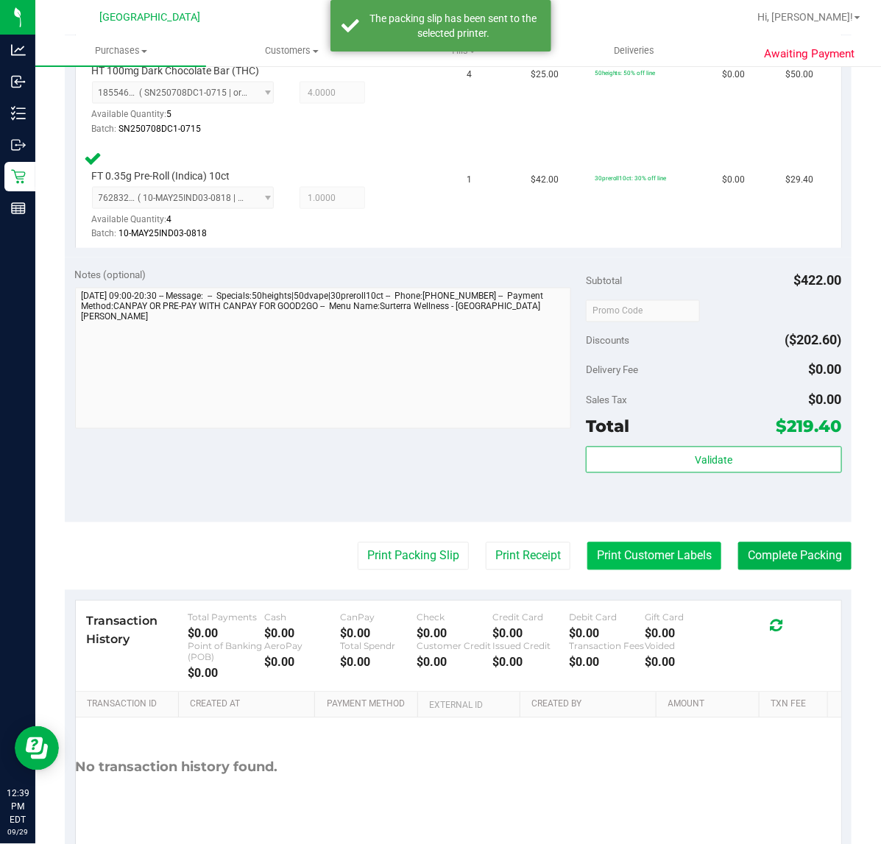
click at [604, 554] on button "Print Customer Labels" at bounding box center [655, 557] width 134 height 28
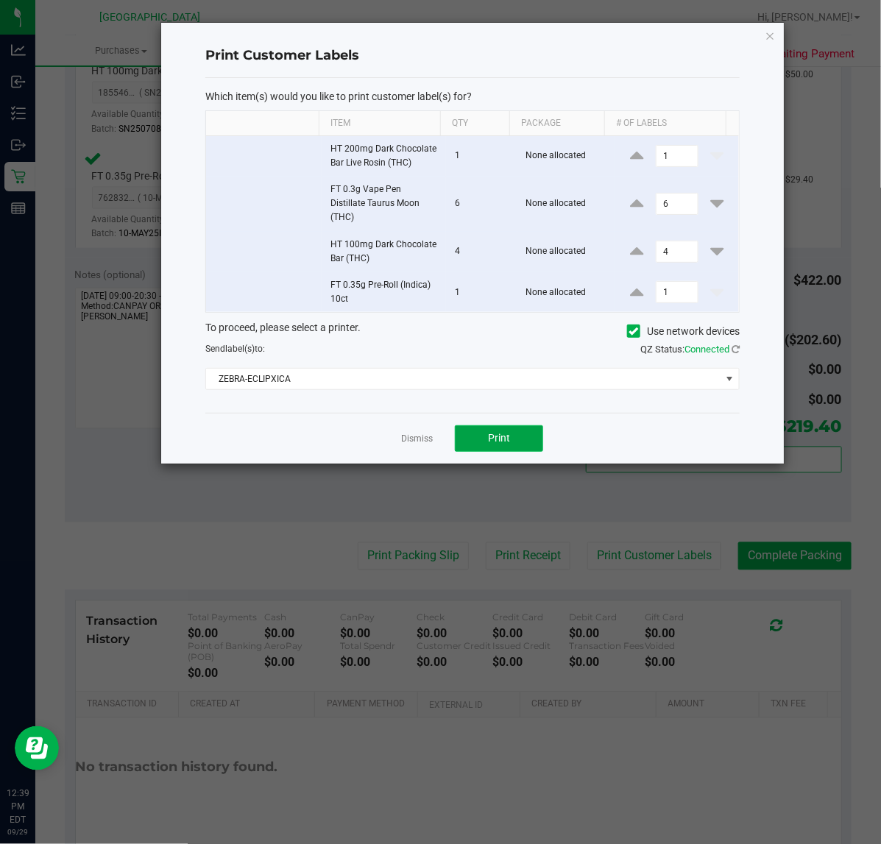
click at [493, 437] on span "Print" at bounding box center [499, 438] width 22 height 12
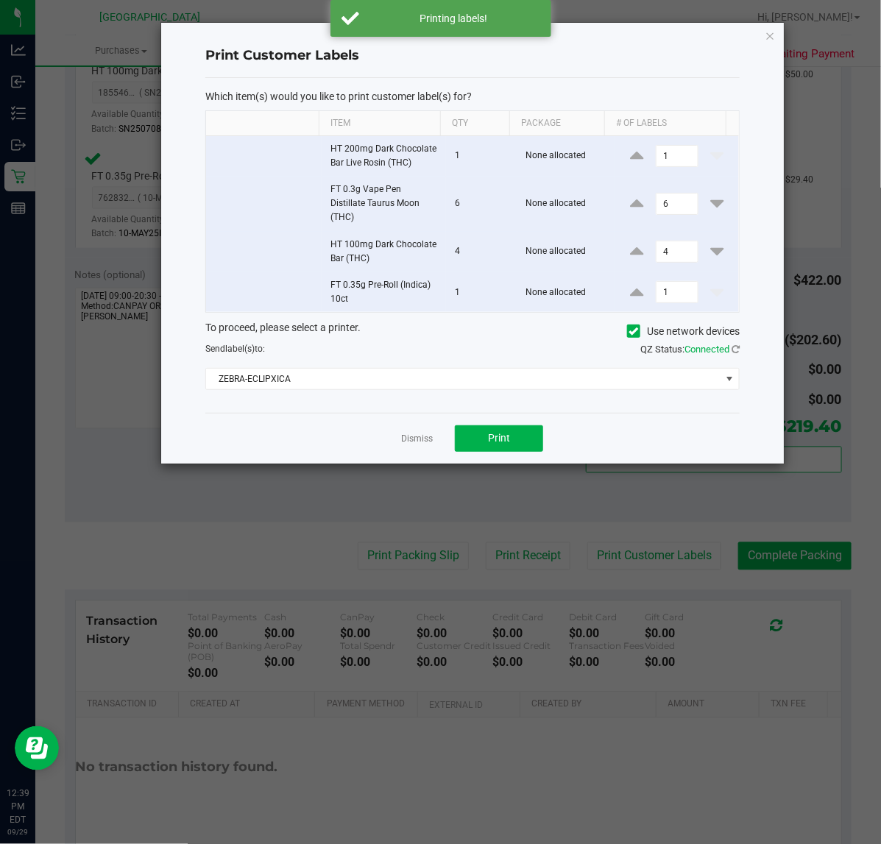
click at [417, 440] on link "Dismiss" at bounding box center [417, 439] width 32 height 13
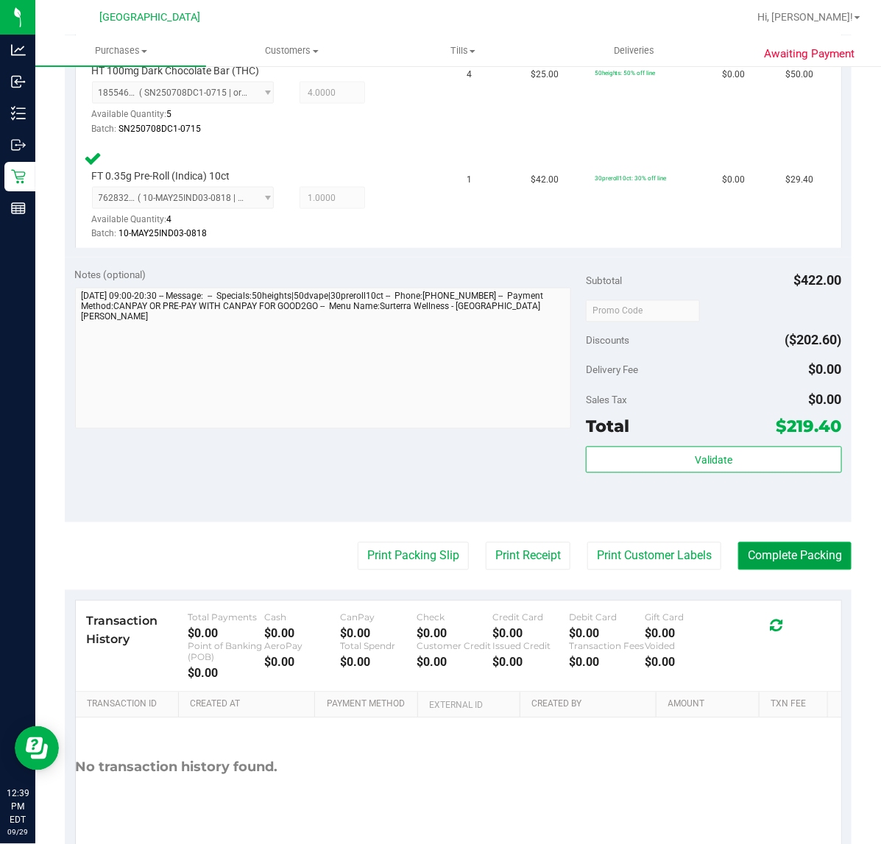
click at [767, 554] on button "Complete Packing" at bounding box center [794, 557] width 113 height 28
